Goal: Task Accomplishment & Management: Manage account settings

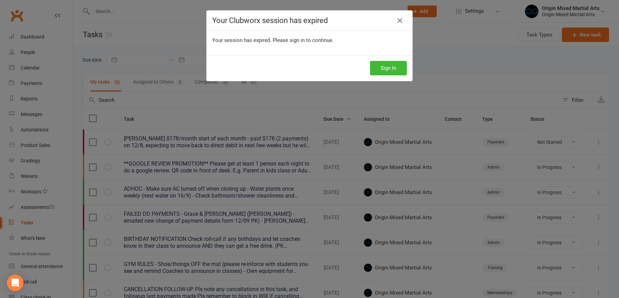
select select "started"
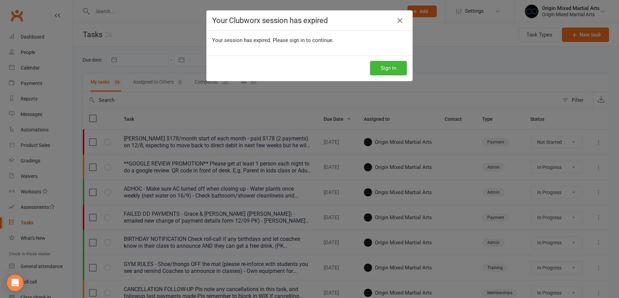
select select "started"
select select "waiting"
select select "started"
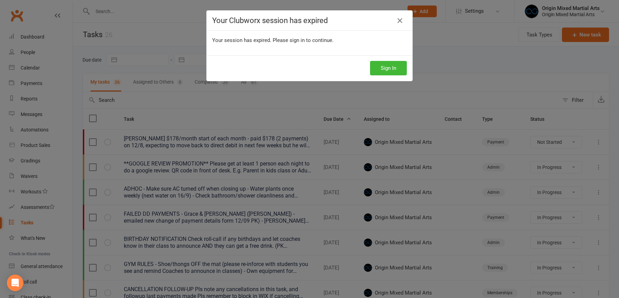
select select "started"
select select "waiting"
select select "started"
select select "waiting"
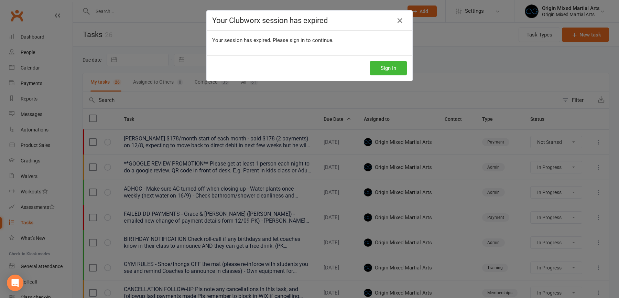
select select "waiting"
select select "started"
select select "waiting"
select select "started"
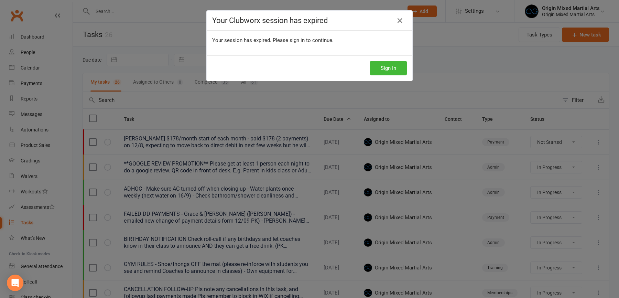
select select "started"
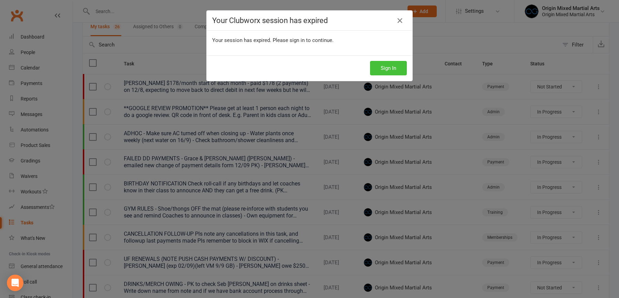
click at [397, 68] on button "Sign In" at bounding box center [388, 68] width 37 height 14
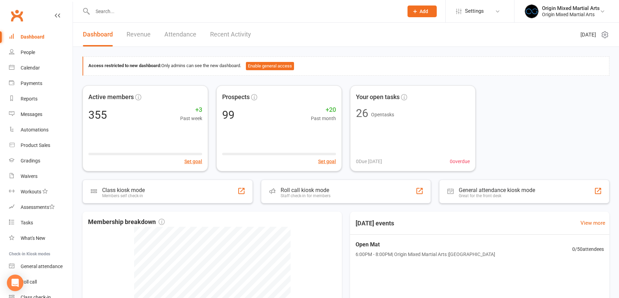
click at [131, 7] on input "text" at bounding box center [244, 12] width 308 height 10
type input "a"
click at [30, 228] on link "Tasks" at bounding box center [41, 222] width 64 height 15
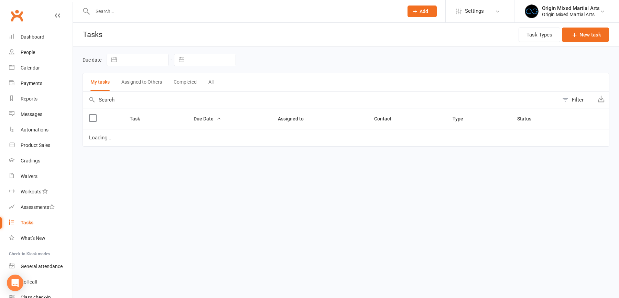
select select "started"
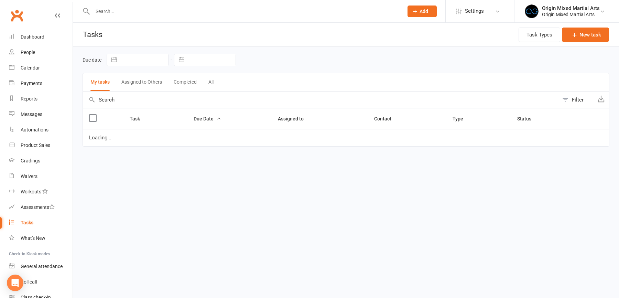
select select "started"
select select "waiting"
select select "started"
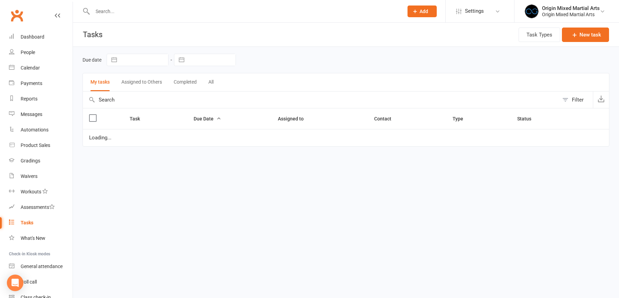
select select "started"
select select "waiting"
select select "started"
select select "waiting"
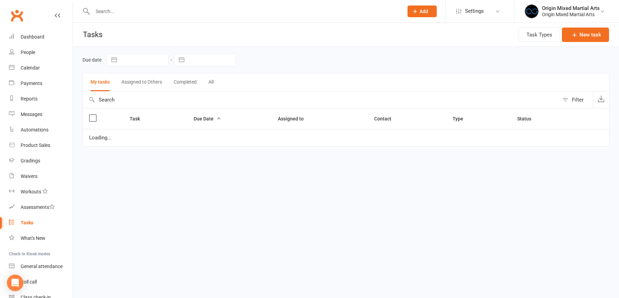
select select "waiting"
select select "started"
select select "waiting"
select select "started"
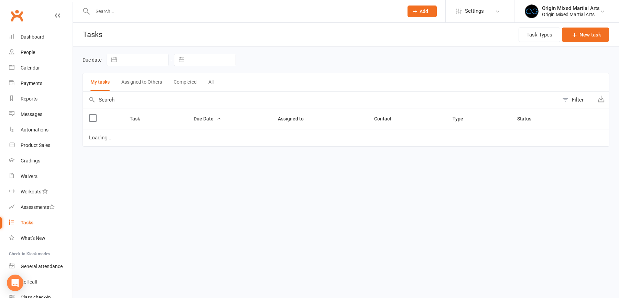
select select "started"
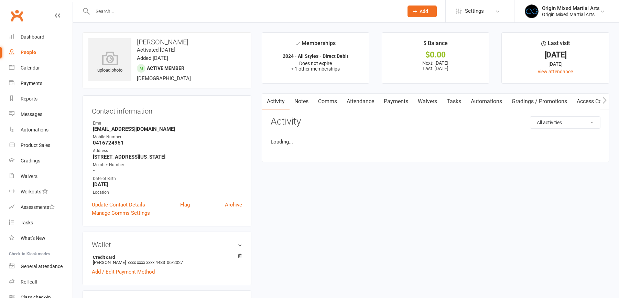
click at [93, 12] on input "text" at bounding box center [244, 12] width 308 height 10
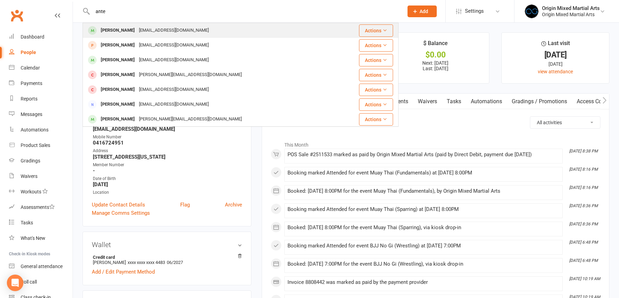
type input "ante"
click at [126, 32] on div "[PERSON_NAME]" at bounding box center [118, 30] width 38 height 10
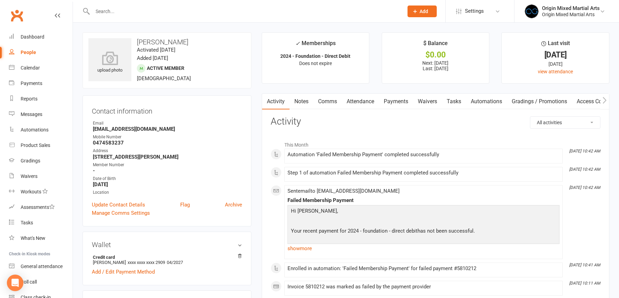
click at [400, 105] on link "Payments" at bounding box center [396, 102] width 34 height 16
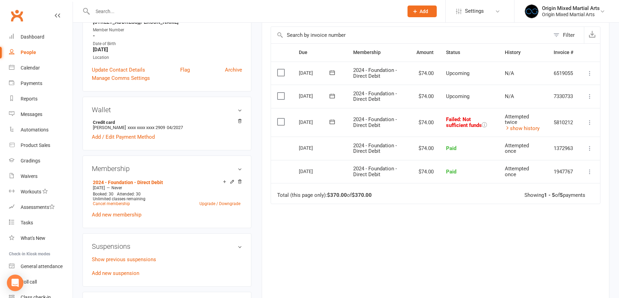
scroll to position [180, 0]
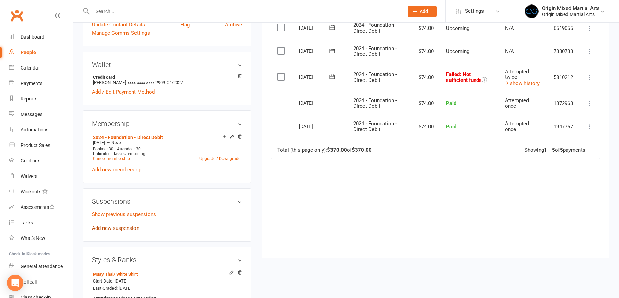
click at [117, 225] on link "Add new suspension" at bounding box center [115, 228] width 47 height 6
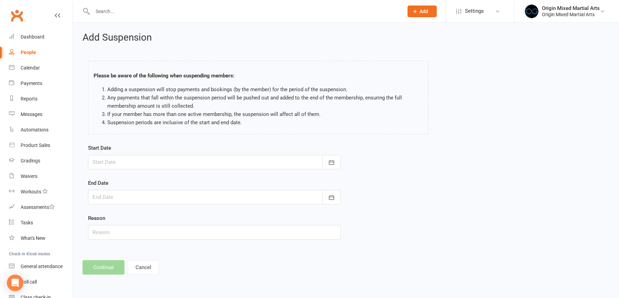
click at [185, 164] on div at bounding box center [214, 162] width 253 height 14
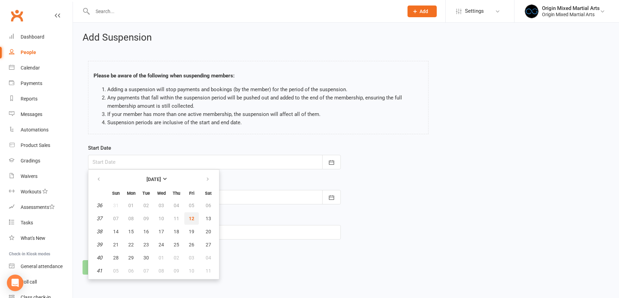
click at [191, 217] on span "12" at bounding box center [192, 219] width 6 height 6
type input "[DATE]"
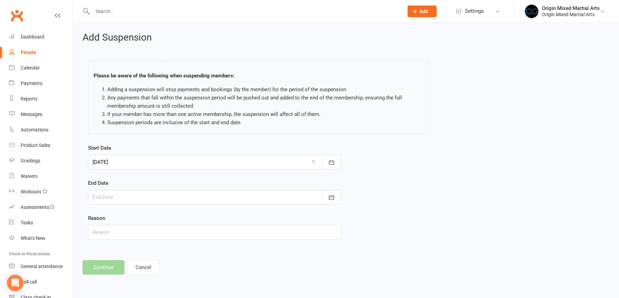
click at [157, 199] on div at bounding box center [214, 197] width 253 height 14
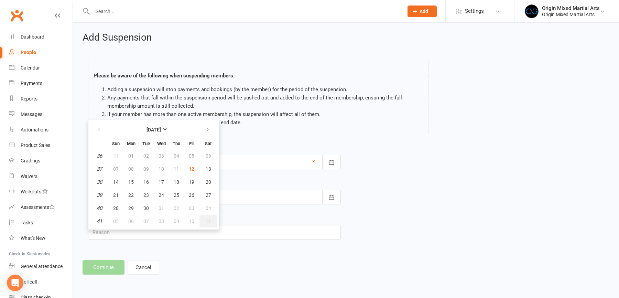
click at [206, 218] on span "11" at bounding box center [209, 221] width 6 height 6
type input "[DATE]"
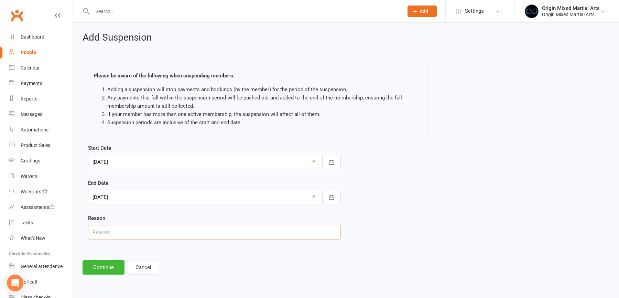
click at [122, 231] on input "text" at bounding box center [214, 232] width 253 height 14
click at [136, 231] on input "text" at bounding box center [214, 232] width 253 height 14
type input "Busy"
click at [117, 262] on button "Continue" at bounding box center [104, 267] width 42 height 14
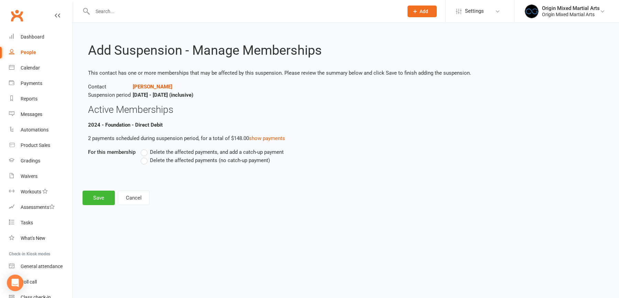
click at [189, 160] on span "Delete the affected payments (no catch-up payment)" at bounding box center [210, 159] width 120 height 7
click at [145, 156] on input "Delete the affected payments (no catch-up payment)" at bounding box center [143, 156] width 4 height 0
click at [101, 198] on button "Save" at bounding box center [99, 198] width 32 height 14
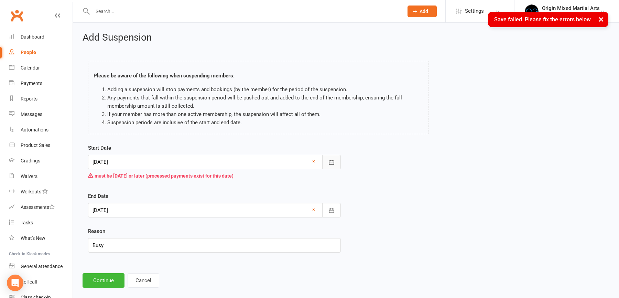
click at [332, 161] on icon "button" at bounding box center [331, 162] width 7 height 7
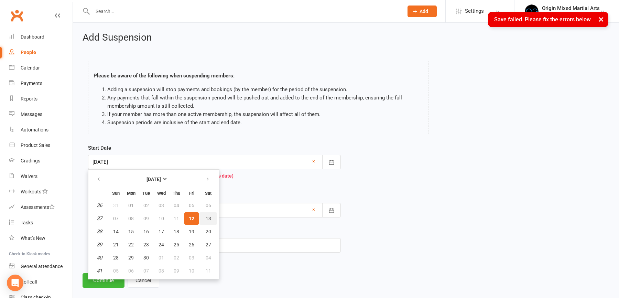
click at [207, 216] on span "13" at bounding box center [209, 219] width 6 height 6
type input "[DATE]"
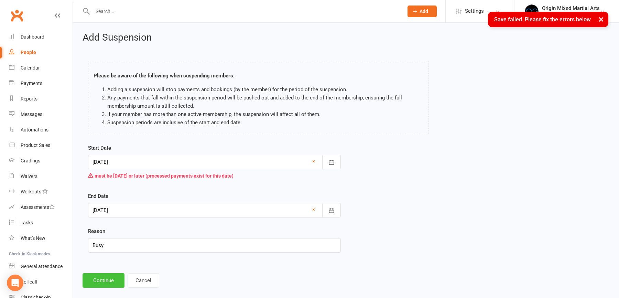
click at [104, 280] on button "Continue" at bounding box center [104, 280] width 42 height 14
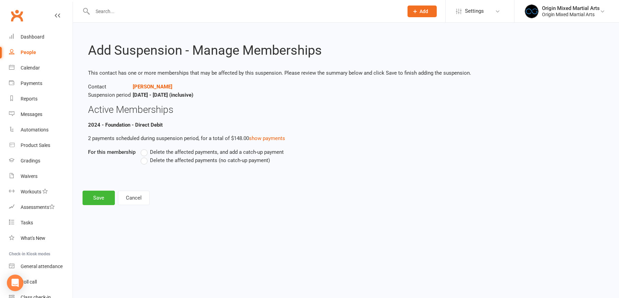
click at [167, 164] on label "Delete the affected payments (no catch-up payment)" at bounding box center [205, 160] width 129 height 8
click at [145, 156] on input "Delete the affected payments (no catch-up payment)" at bounding box center [143, 156] width 4 height 0
click at [99, 196] on button "Save" at bounding box center [99, 198] width 32 height 14
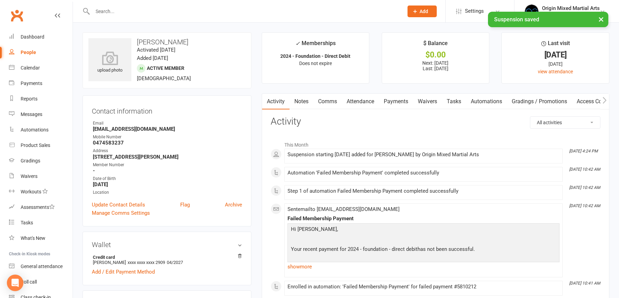
click at [397, 102] on link "Payments" at bounding box center [396, 102] width 34 height 16
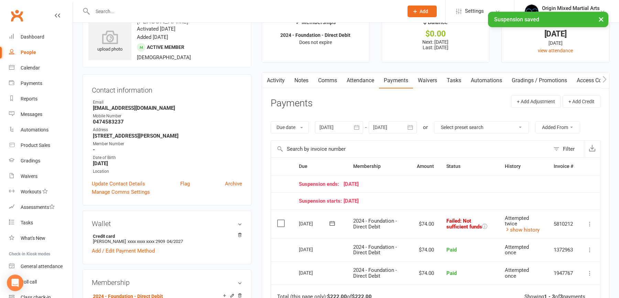
scroll to position [27, 0]
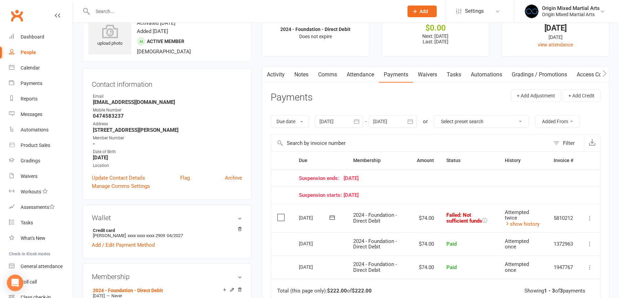
click at [591, 219] on icon at bounding box center [590, 218] width 7 height 7
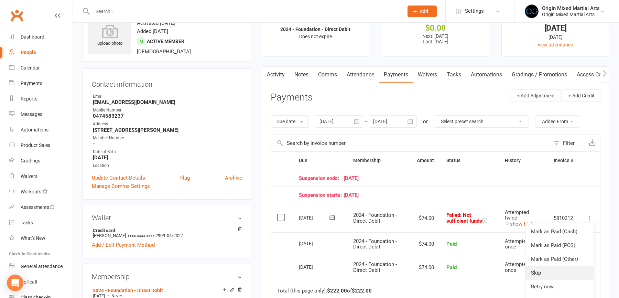
click at [543, 274] on link "Skip" at bounding box center [560, 273] width 68 height 14
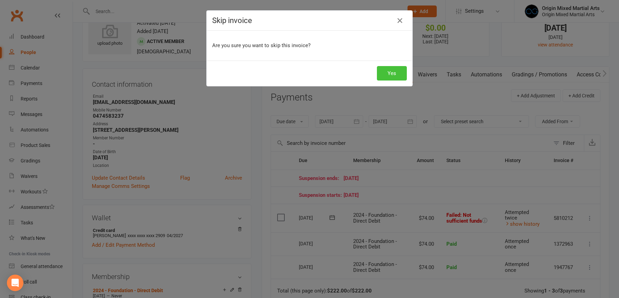
click at [386, 76] on button "Yes" at bounding box center [392, 73] width 30 height 14
